Goal: Task Accomplishment & Management: Use online tool/utility

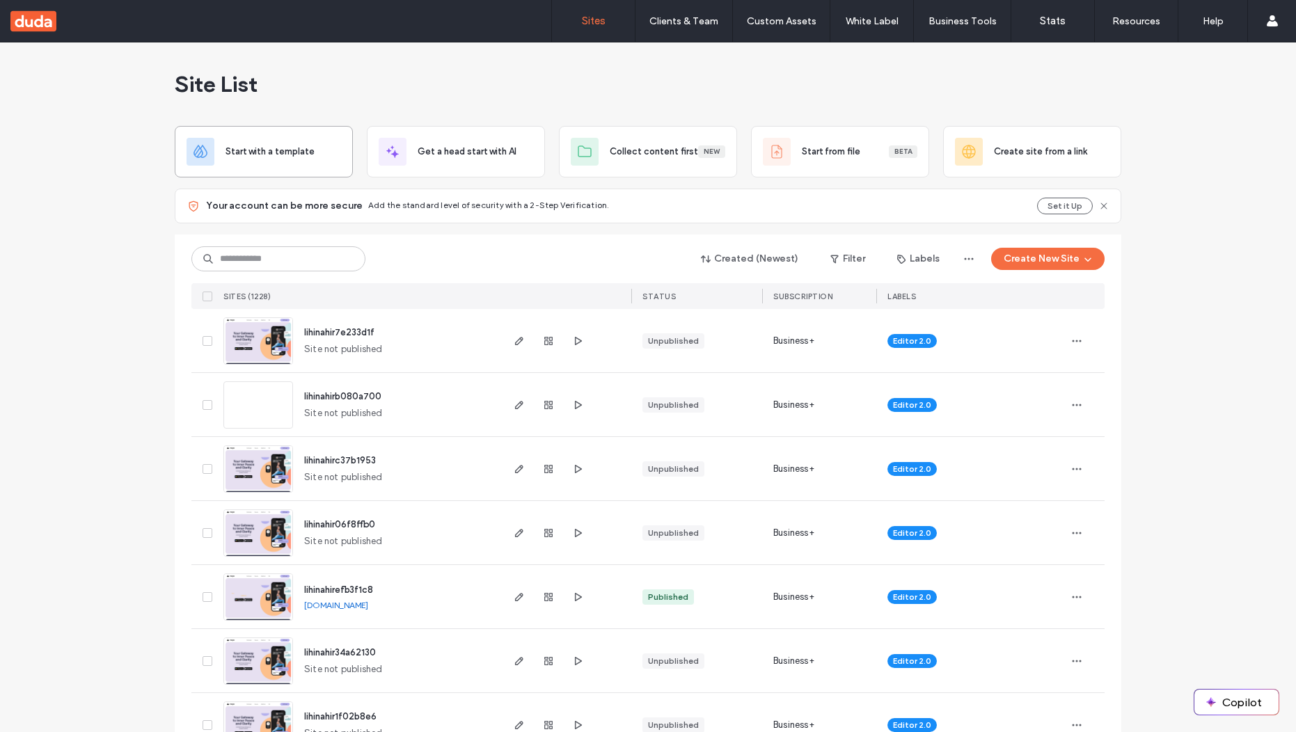
click at [285, 174] on div "Start with a template" at bounding box center [264, 151] width 178 height 51
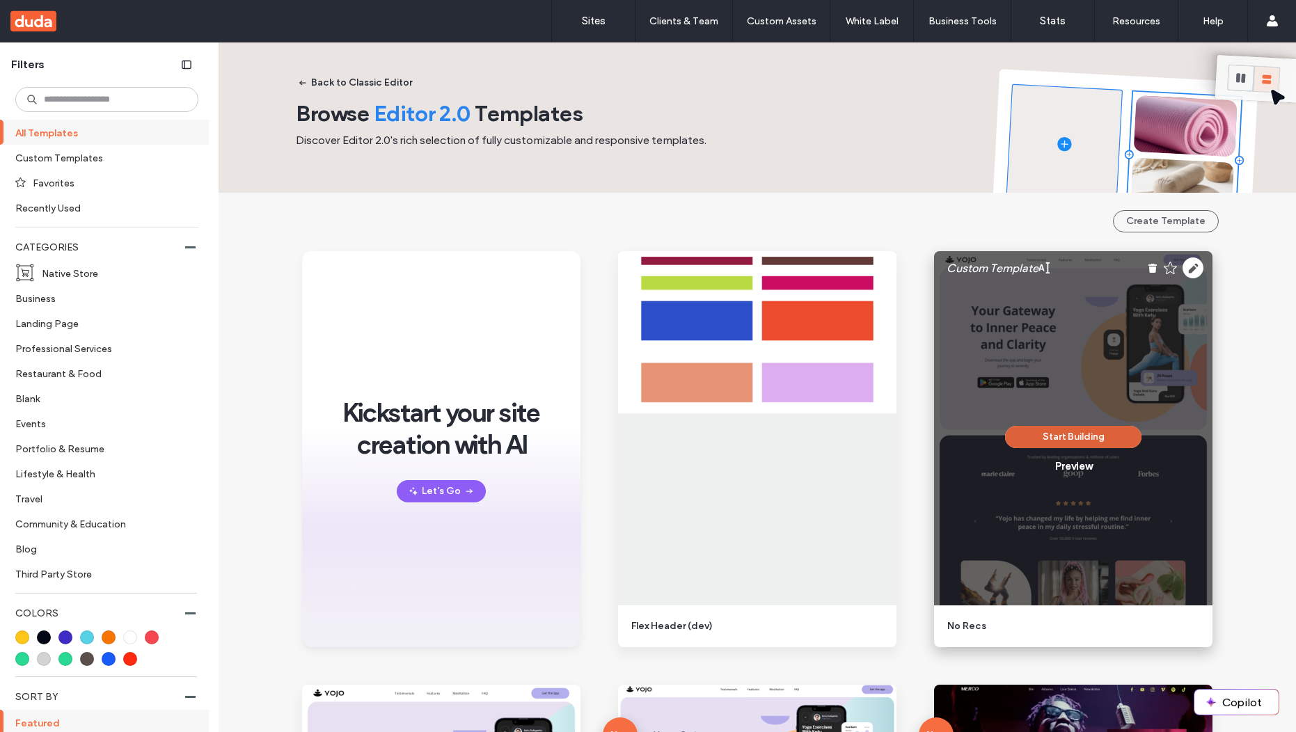
click at [1081, 437] on button "Start Building" at bounding box center [1073, 437] width 136 height 22
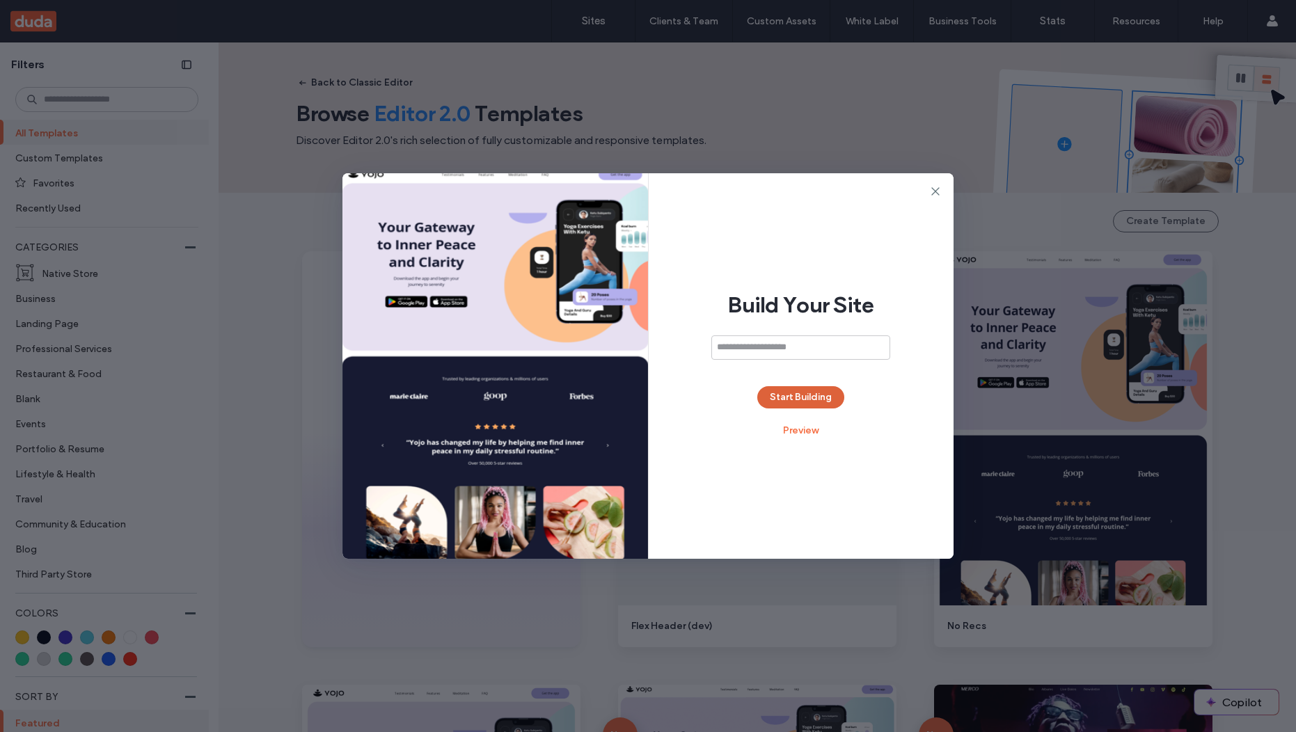
click at [840, 396] on button "Start Building" at bounding box center [800, 397] width 87 height 22
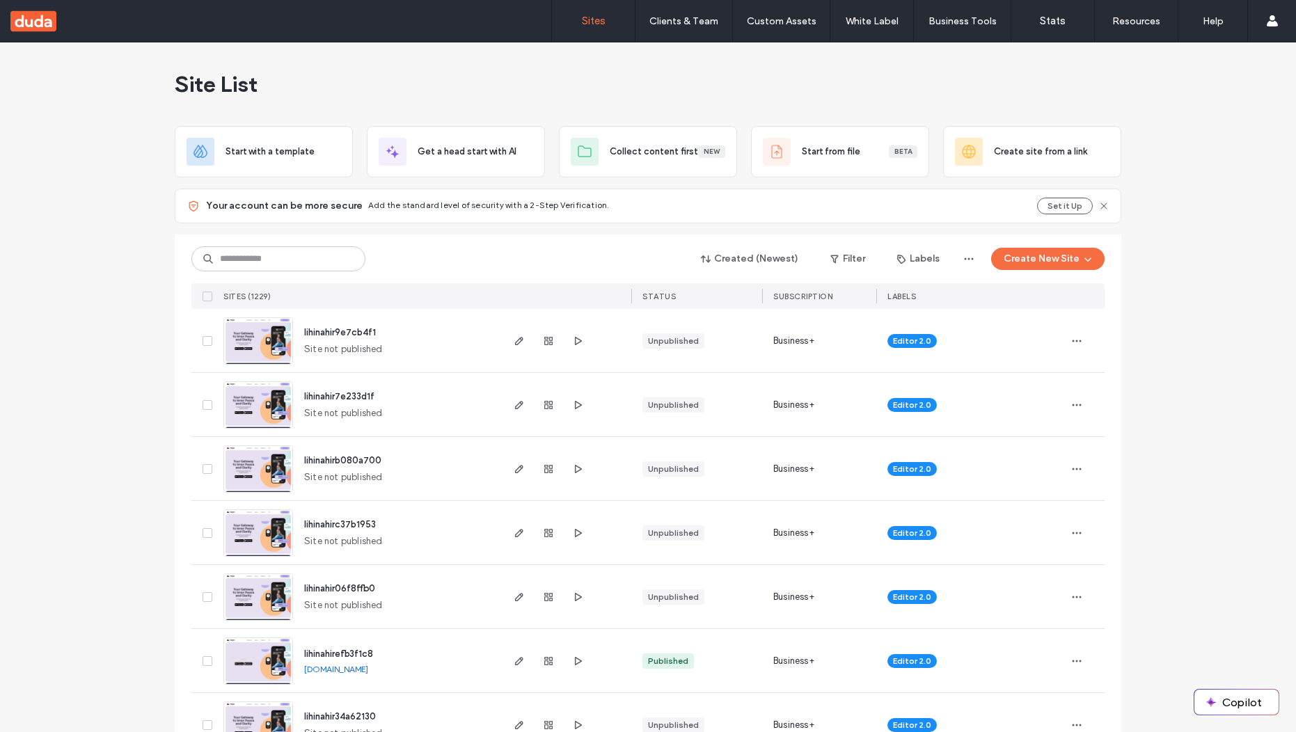
scroll to position [134, 0]
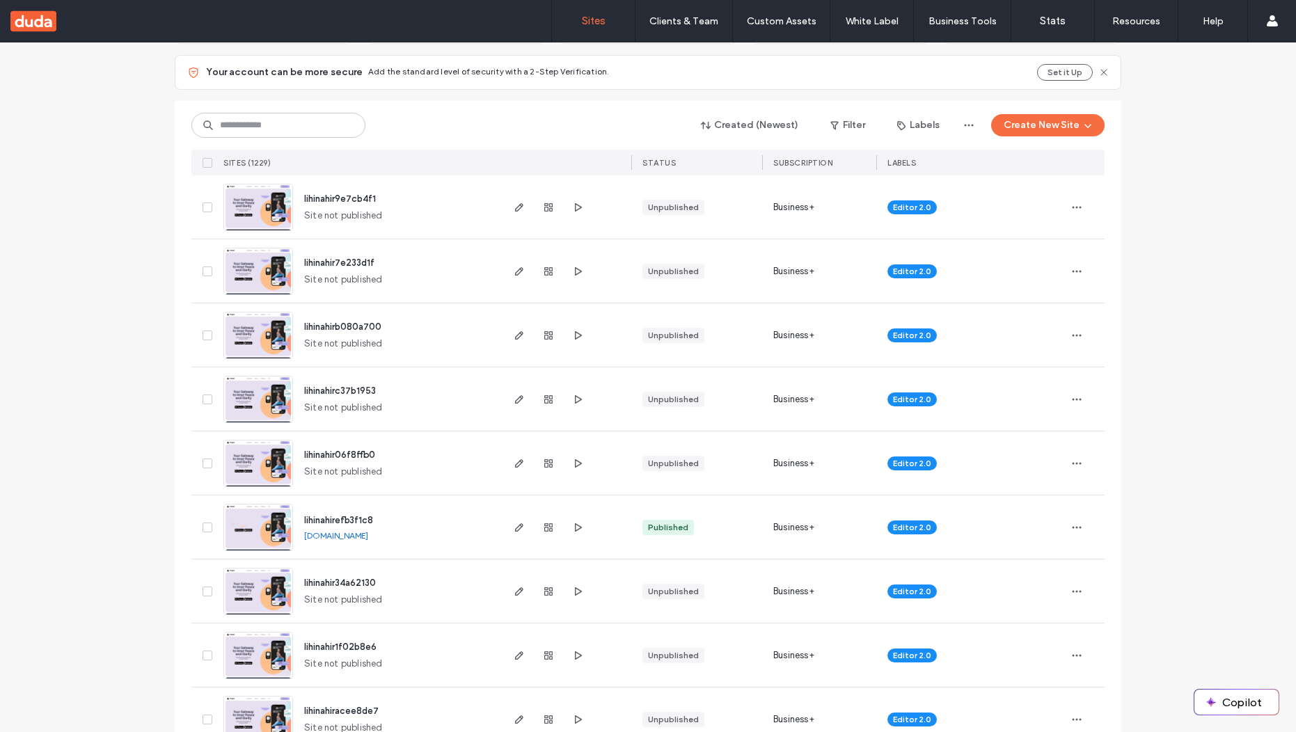
click at [554, 204] on div at bounding box center [548, 206] width 75 height 63
click at [550, 203] on span "button" at bounding box center [548, 207] width 17 height 17
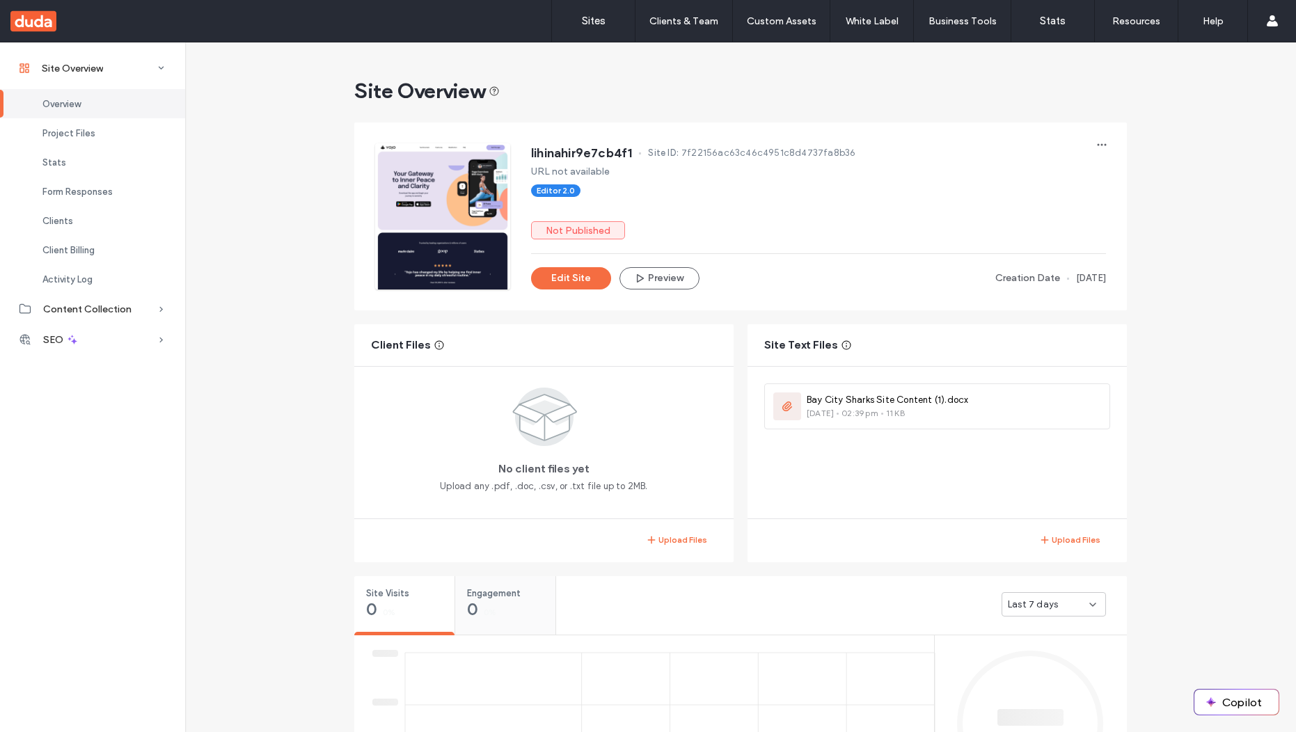
scroll to position [117, 0]
click at [609, 26] on link "Sites" at bounding box center [593, 21] width 83 height 42
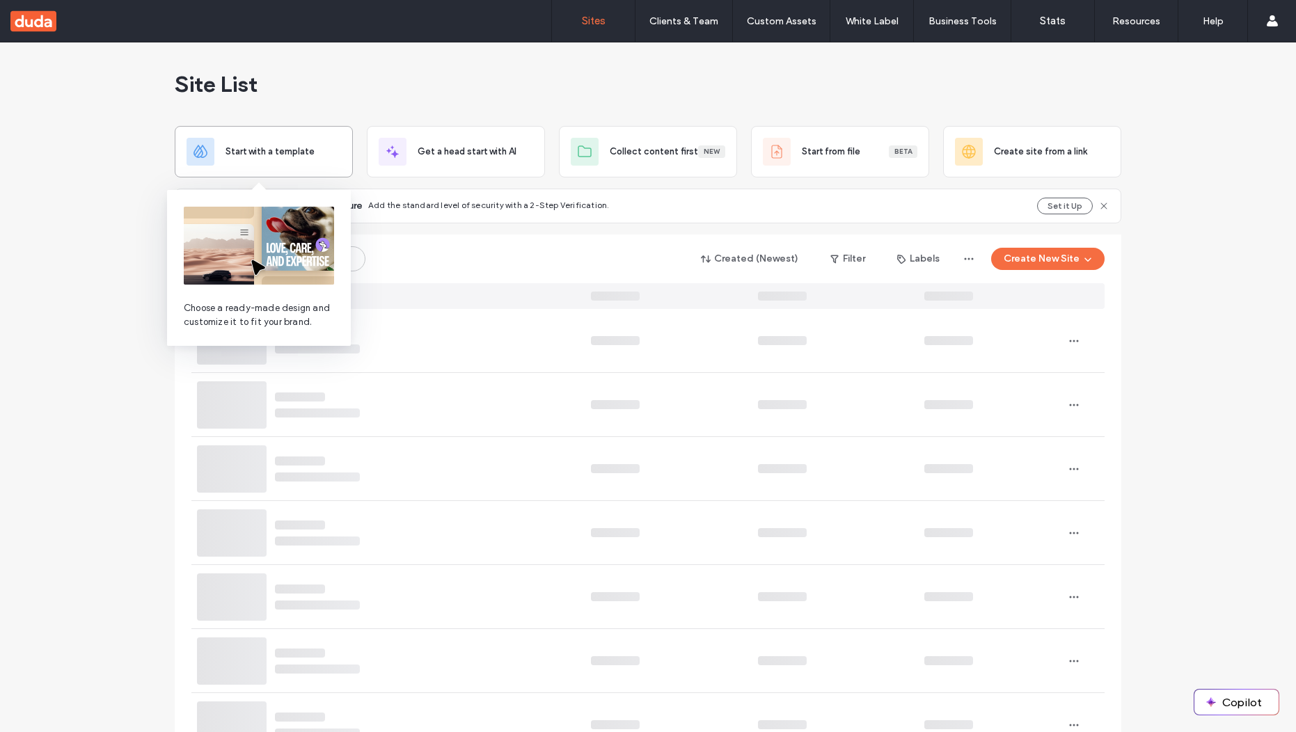
click at [204, 152] on div at bounding box center [200, 152] width 28 height 28
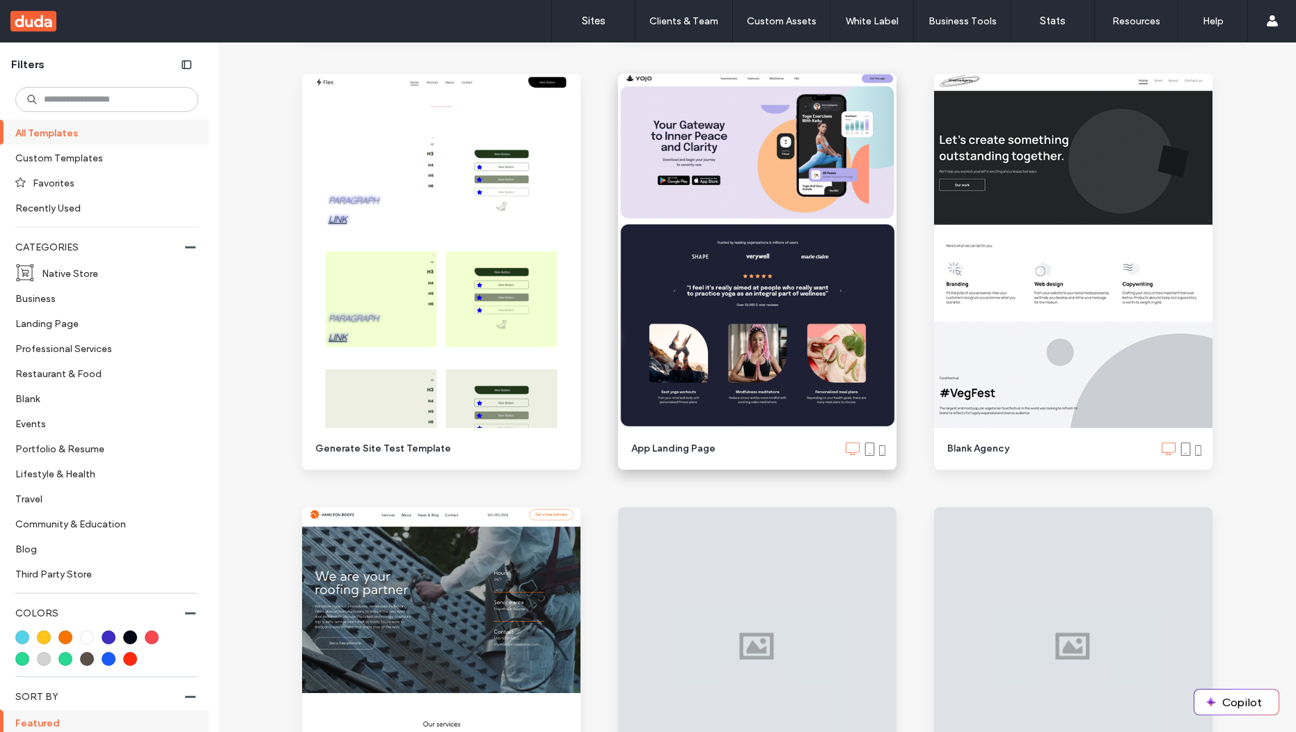
scroll to position [1531, 0]
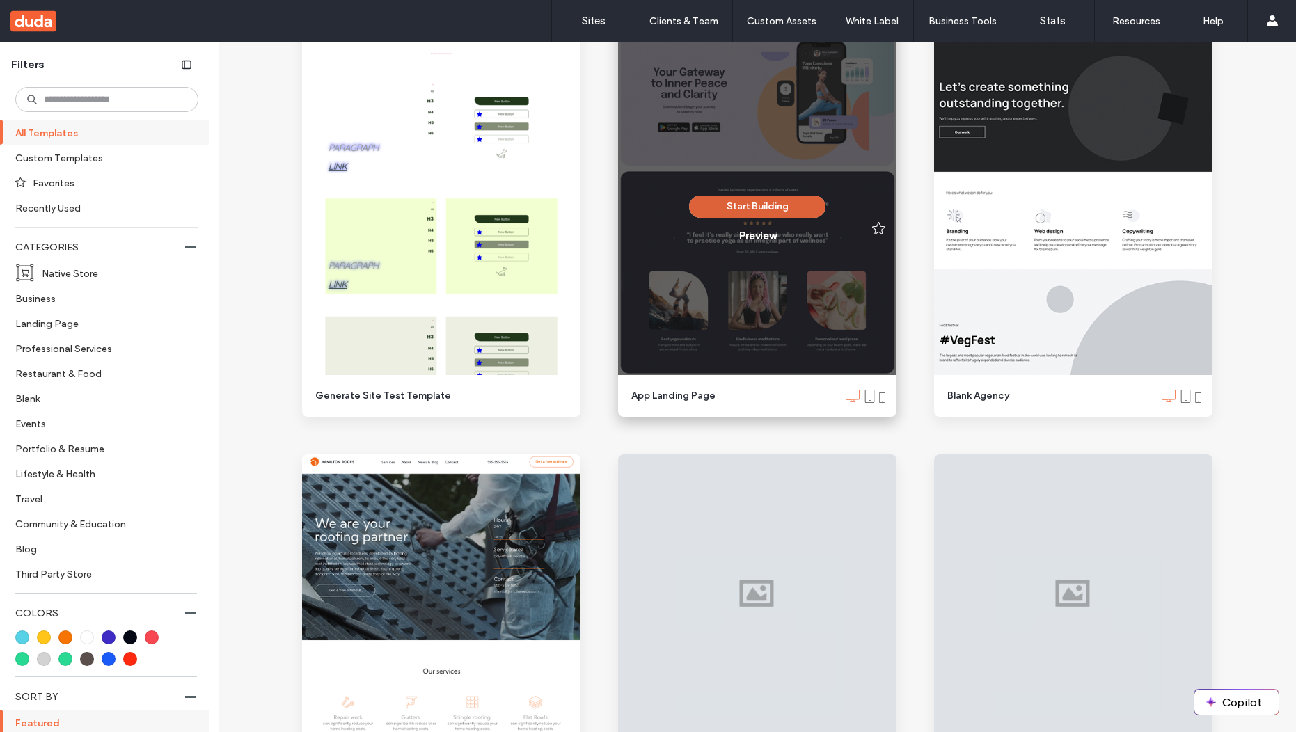
click at [726, 212] on button "Start Building" at bounding box center [757, 207] width 136 height 22
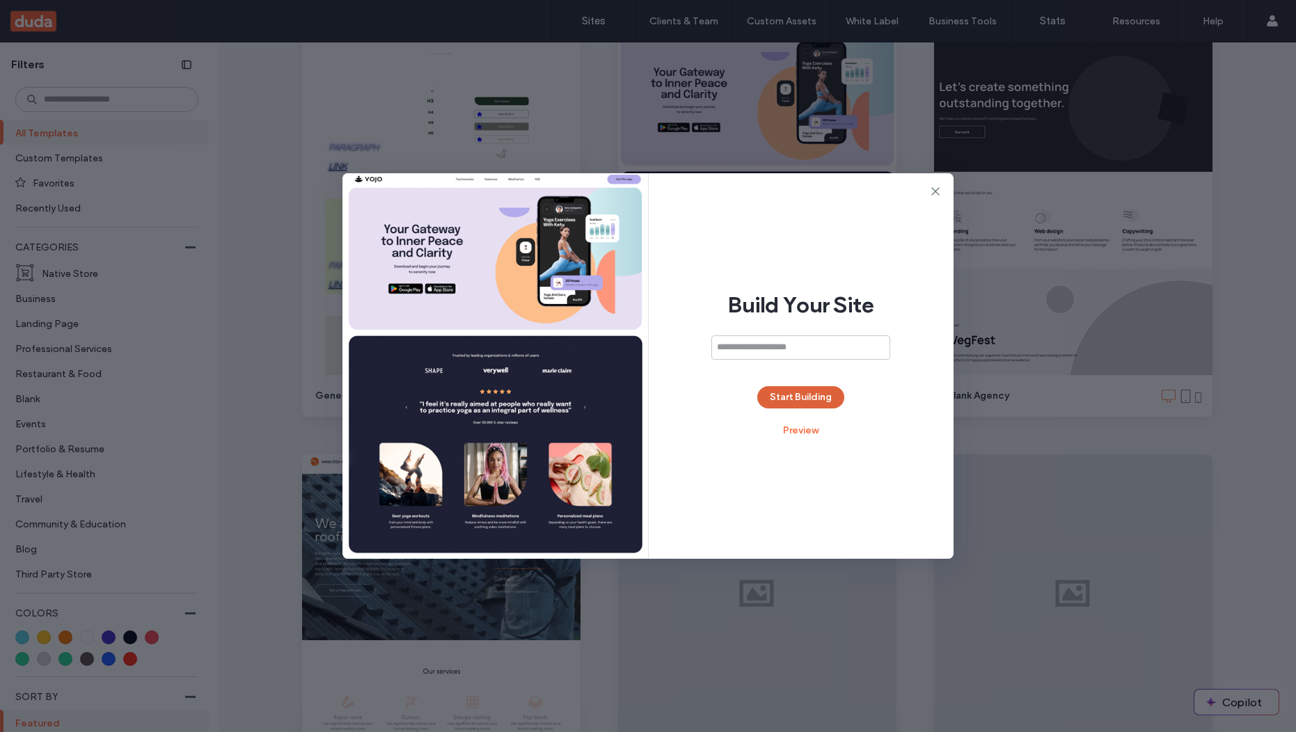
click at [806, 390] on button "Start Building" at bounding box center [800, 397] width 87 height 22
